Goal: Use online tool/utility: Utilize a website feature to perform a specific function

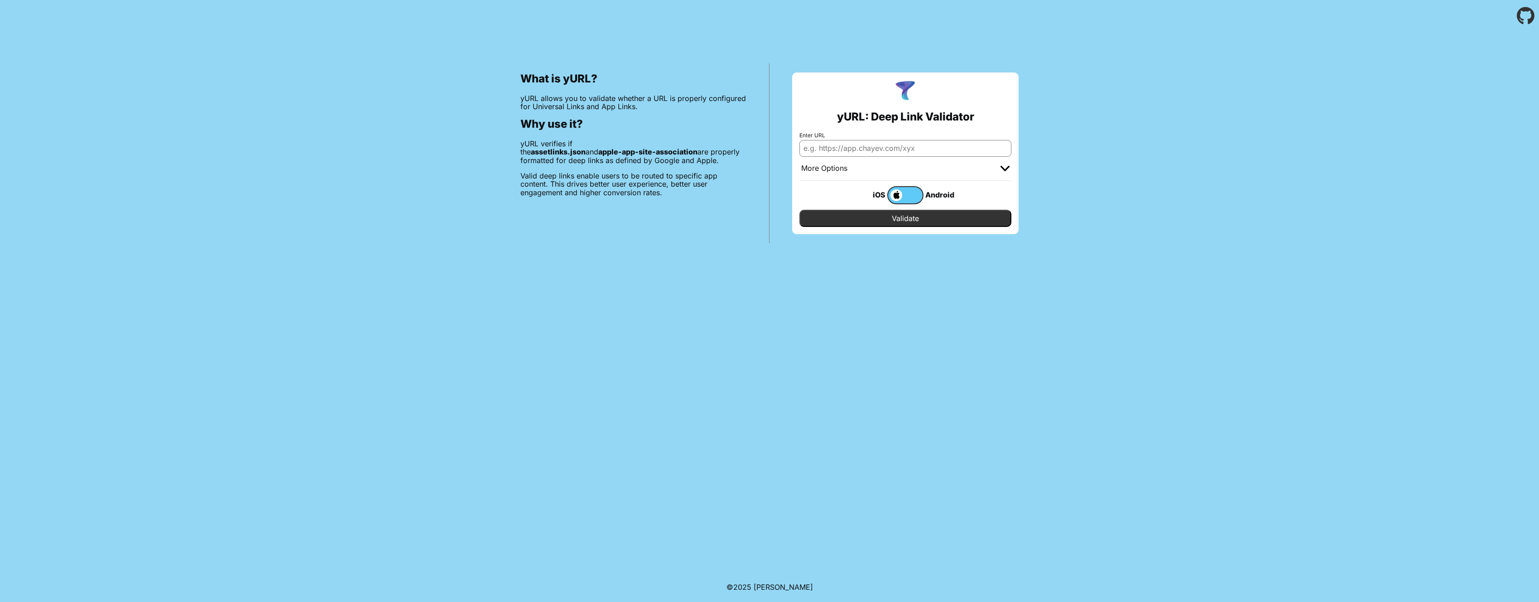
click at [889, 148] on input "Enter URL" at bounding box center [905, 148] width 212 height 16
click at [1185, 144] on div "What is yURL? yURL allows you to validate whether a URL is properly configured …" at bounding box center [769, 137] width 1539 height 211
click at [910, 196] on label at bounding box center [905, 195] width 36 height 18
click at [0, 0] on input "checkbox" at bounding box center [0, 0] width 0 height 0
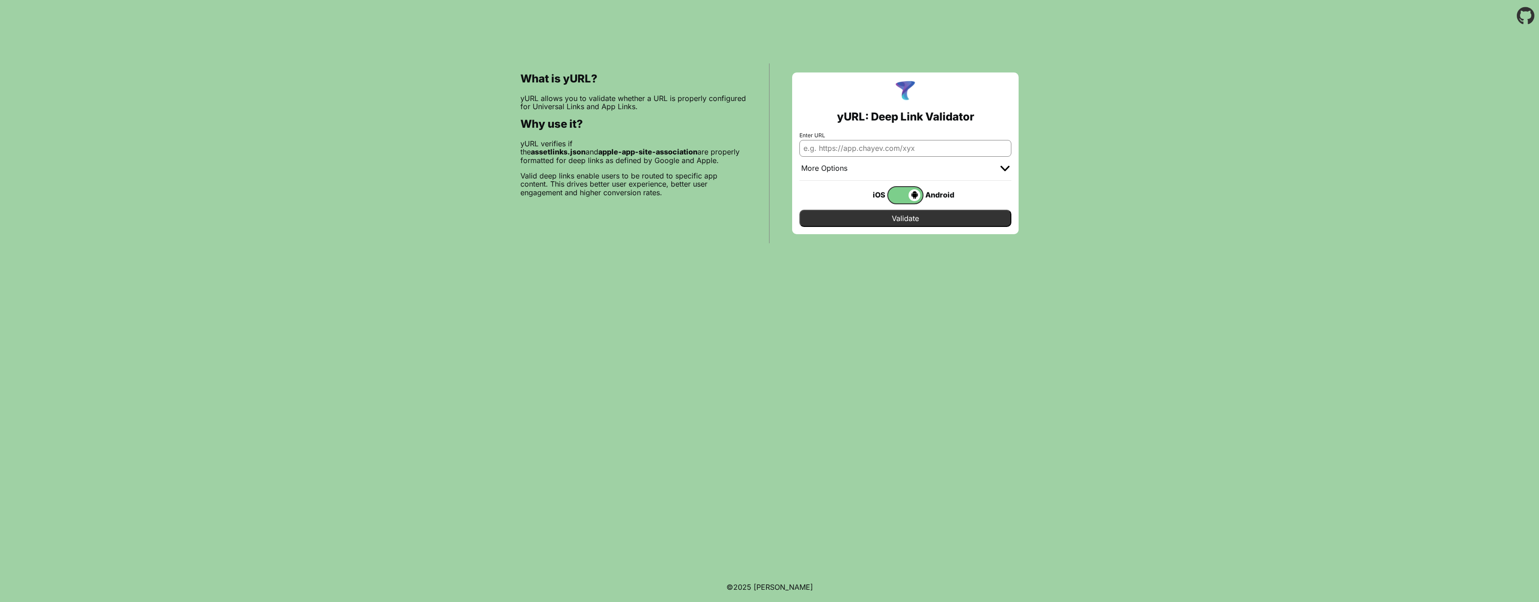
click at [838, 142] on input "Enter URL" at bounding box center [905, 148] width 212 height 16
paste input "[URL][DOMAIN_NAME]"
drag, startPoint x: 912, startPoint y: 148, endPoint x: 1103, endPoint y: 144, distance: 191.1
click at [1103, 144] on div "What is yURL? yURL allows you to validate whether a URL is properly configured …" at bounding box center [769, 137] width 1539 height 211
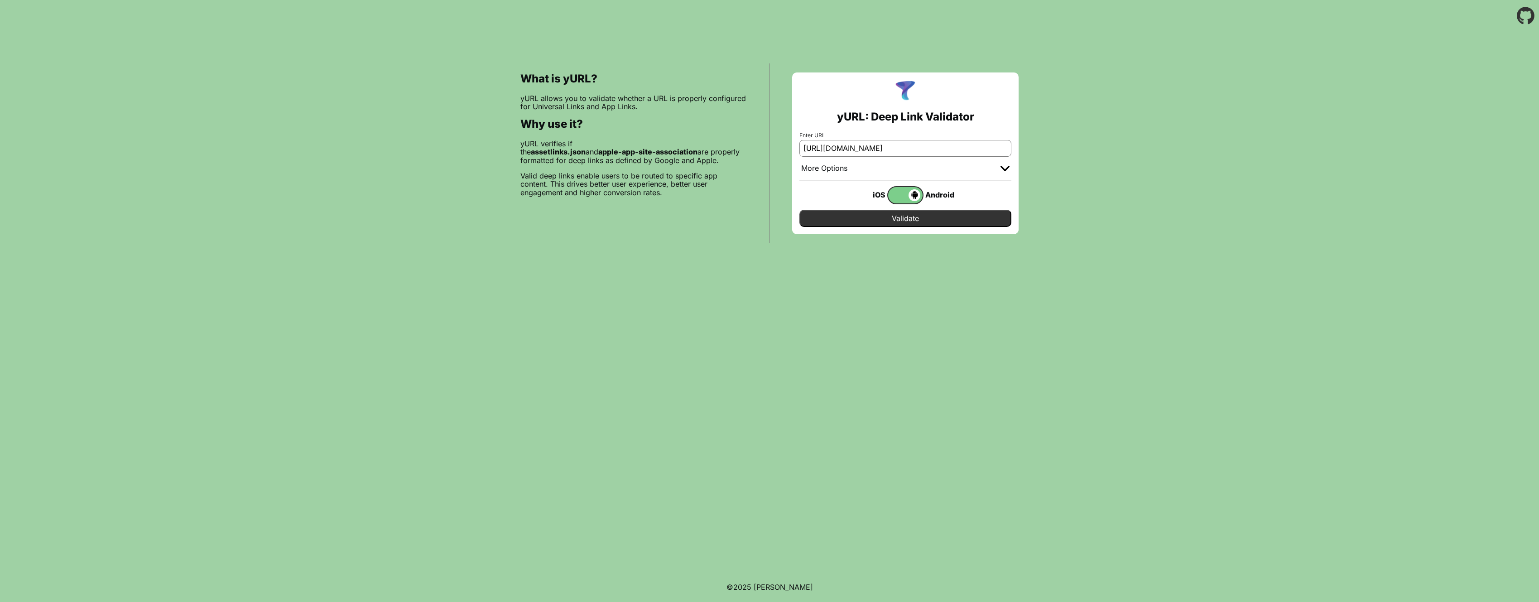
scroll to position [0, 0]
type input "[URL][DOMAIN_NAME]"
click at [911, 224] on input "Validate" at bounding box center [905, 218] width 212 height 17
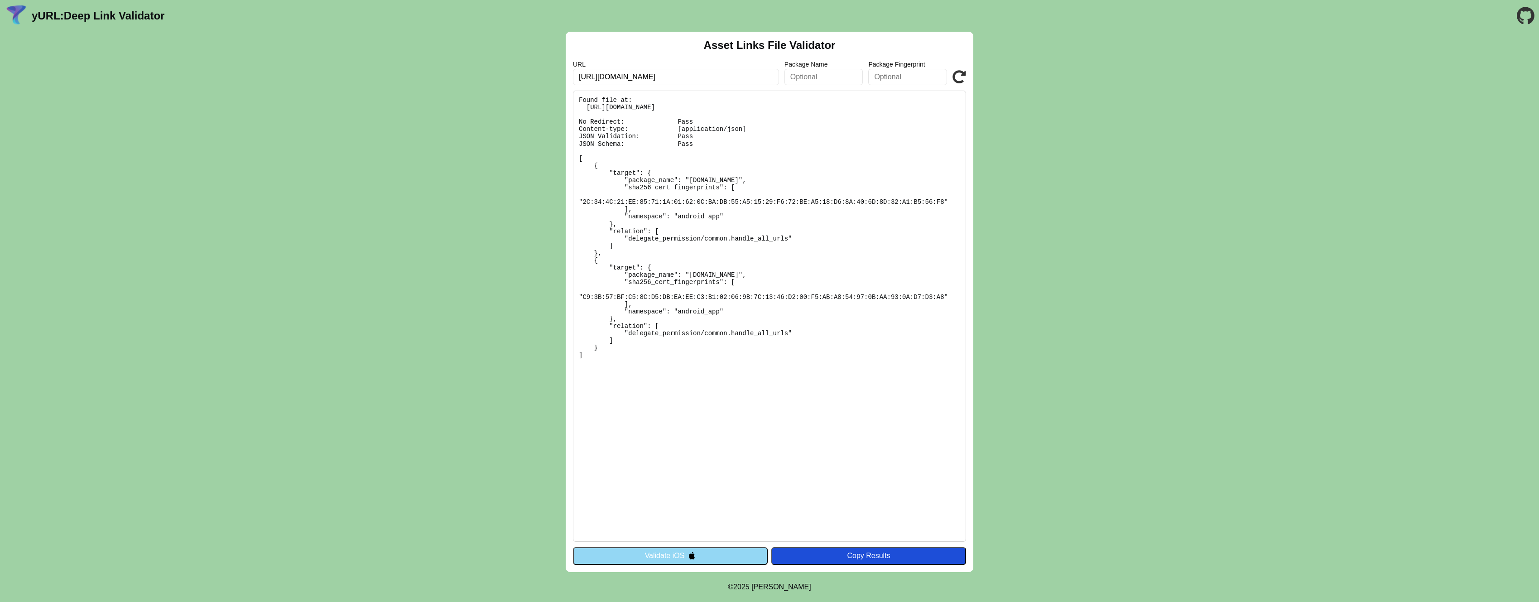
click at [851, 75] on input "text" at bounding box center [823, 77] width 79 height 16
click at [887, 74] on input "text" at bounding box center [907, 77] width 79 height 16
